Goal: Task Accomplishment & Management: Use online tool/utility

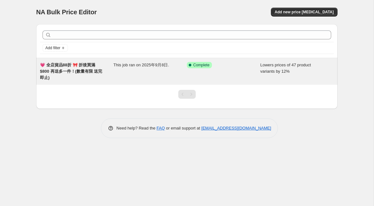
click at [200, 68] on span "Success Complete Complete" at bounding box center [199, 65] width 25 height 6
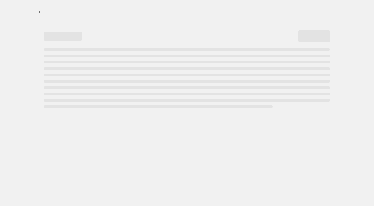
select select "percentage"
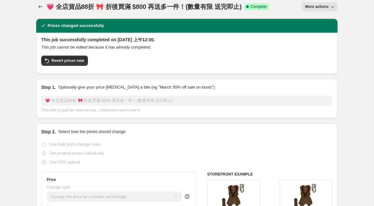
scroll to position [6, 0]
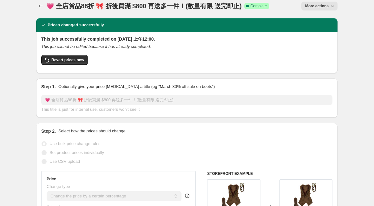
click at [315, 5] on span "More actions" at bounding box center [316, 5] width 23 height 5
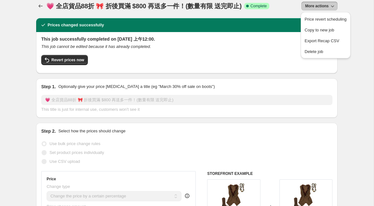
drag, startPoint x: 315, startPoint y: 5, endPoint x: 304, endPoint y: 22, distance: 20.4
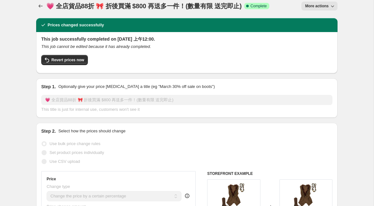
click at [313, 8] on span "More actions" at bounding box center [316, 5] width 23 height 5
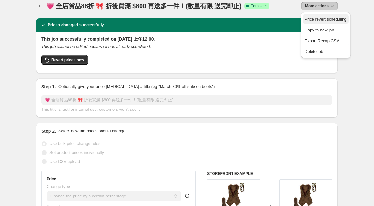
click at [315, 19] on span "Price revert scheduling" at bounding box center [326, 19] width 42 height 5
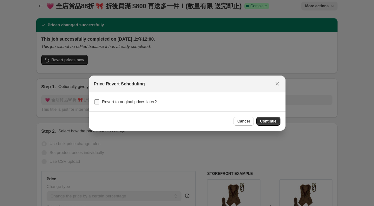
click at [96, 103] on input "Revert to original prices later?" at bounding box center [96, 101] width 5 height 5
checkbox input "true"
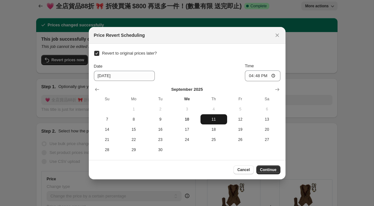
click at [213, 121] on span "11" at bounding box center [214, 119] width 22 height 5
click at [260, 76] on input "16:48" at bounding box center [263, 75] width 36 height 11
click at [272, 74] on input "16:48" at bounding box center [263, 75] width 36 height 11
click at [270, 75] on input "16:48" at bounding box center [263, 75] width 36 height 11
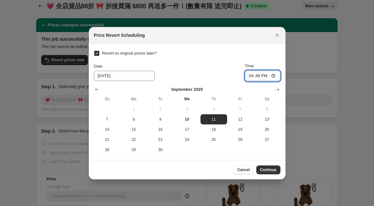
click at [270, 75] on input "16:48" at bounding box center [263, 75] width 36 height 11
click at [270, 76] on input "16:48" at bounding box center [263, 75] width 36 height 11
click at [267, 75] on input "16:48" at bounding box center [263, 75] width 36 height 11
click at [276, 77] on input "12:48" at bounding box center [263, 75] width 36 height 11
click at [266, 77] on input "12:48" at bounding box center [263, 75] width 36 height 11
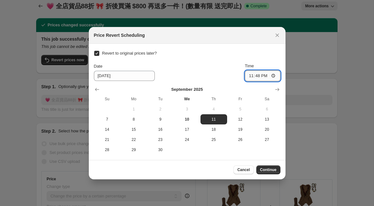
click at [275, 77] on input "23:48" at bounding box center [263, 75] width 36 height 11
type input "23:59"
click at [239, 119] on span "12" at bounding box center [241, 119] width 22 height 5
type input "[DATE]"
click at [265, 76] on input "23:59" at bounding box center [263, 75] width 36 height 11
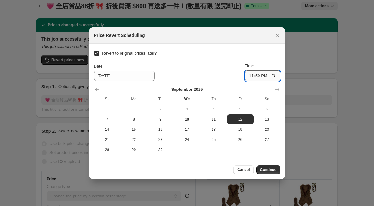
click at [260, 76] on input "23:59" at bounding box center [263, 75] width 36 height 11
drag, startPoint x: 260, startPoint y: 76, endPoint x: 260, endPoint y: 69, distance: 7.9
click at [260, 69] on div "Time 23:59" at bounding box center [263, 72] width 36 height 18
click at [267, 77] on input "11:59" at bounding box center [263, 75] width 36 height 11
click at [273, 75] on input "00:59" at bounding box center [263, 75] width 36 height 11
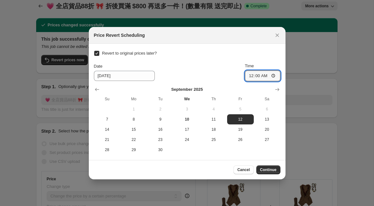
type input "00:00"
click at [219, 67] on div "Date [DATE] Time 00:00" at bounding box center [187, 72] width 187 height 18
click at [244, 120] on span "12" at bounding box center [241, 119] width 22 height 5
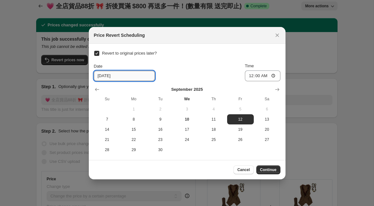
click at [114, 77] on input "[DATE]" at bounding box center [124, 76] width 61 height 10
click at [222, 79] on div "Date [DATE] Time 00:00" at bounding box center [187, 72] width 187 height 18
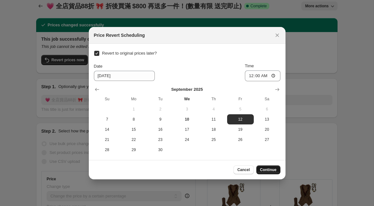
click at [266, 171] on span "Continue" at bounding box center [268, 169] width 16 height 5
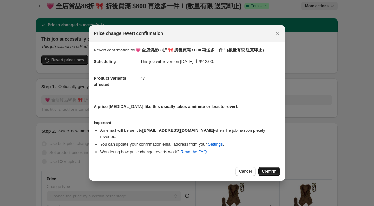
click at [266, 169] on span "Confirm" at bounding box center [269, 171] width 15 height 5
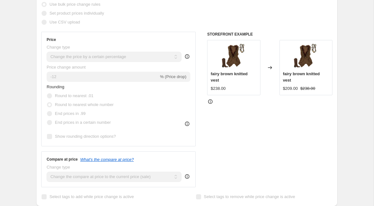
scroll to position [5, 0]
